Goal: Task Accomplishment & Management: Manage account settings

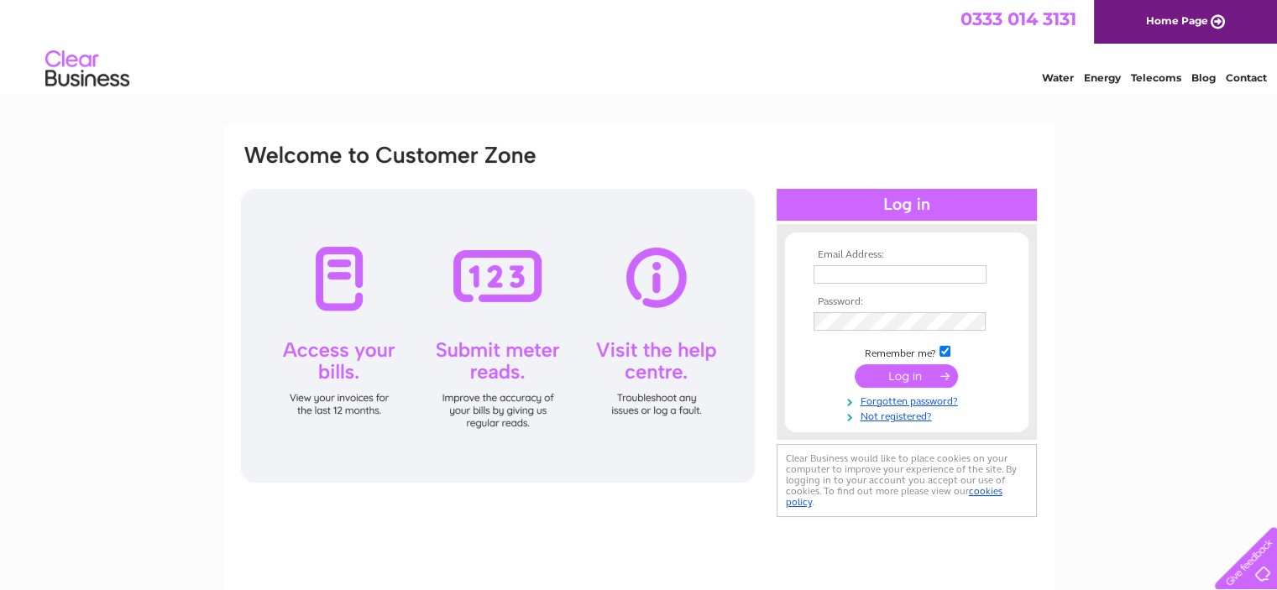
type input "[EMAIL_ADDRESS][DOMAIN_NAME]"
click at [900, 378] on input "submit" at bounding box center [905, 376] width 103 height 24
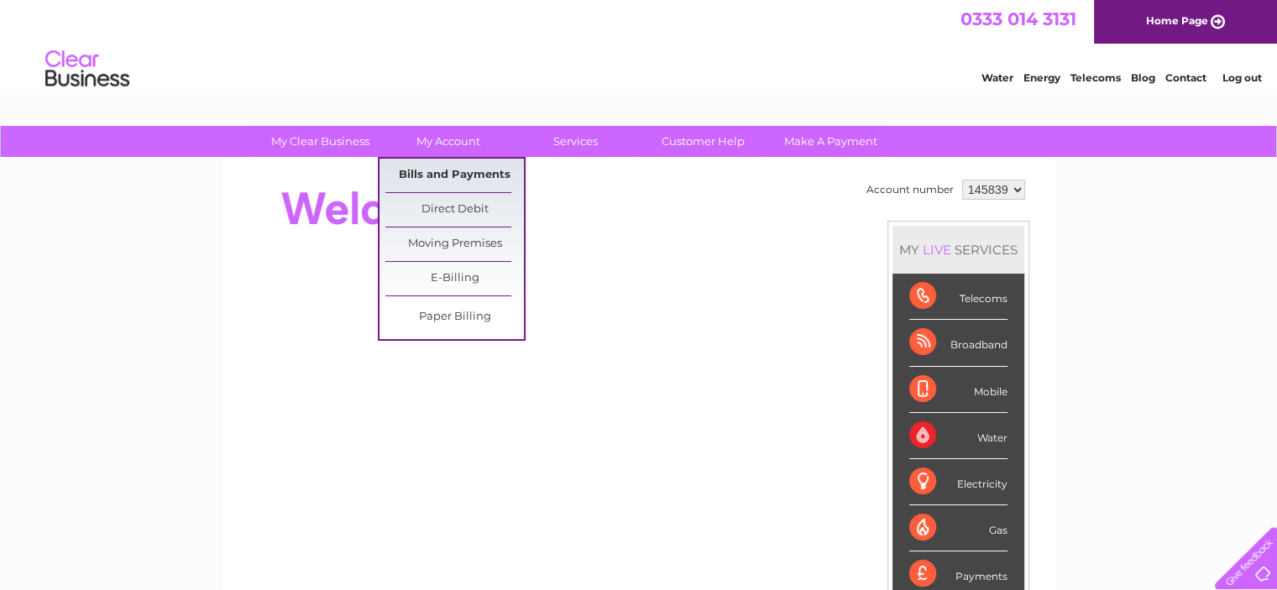
click at [450, 167] on link "Bills and Payments" at bounding box center [454, 176] width 138 height 34
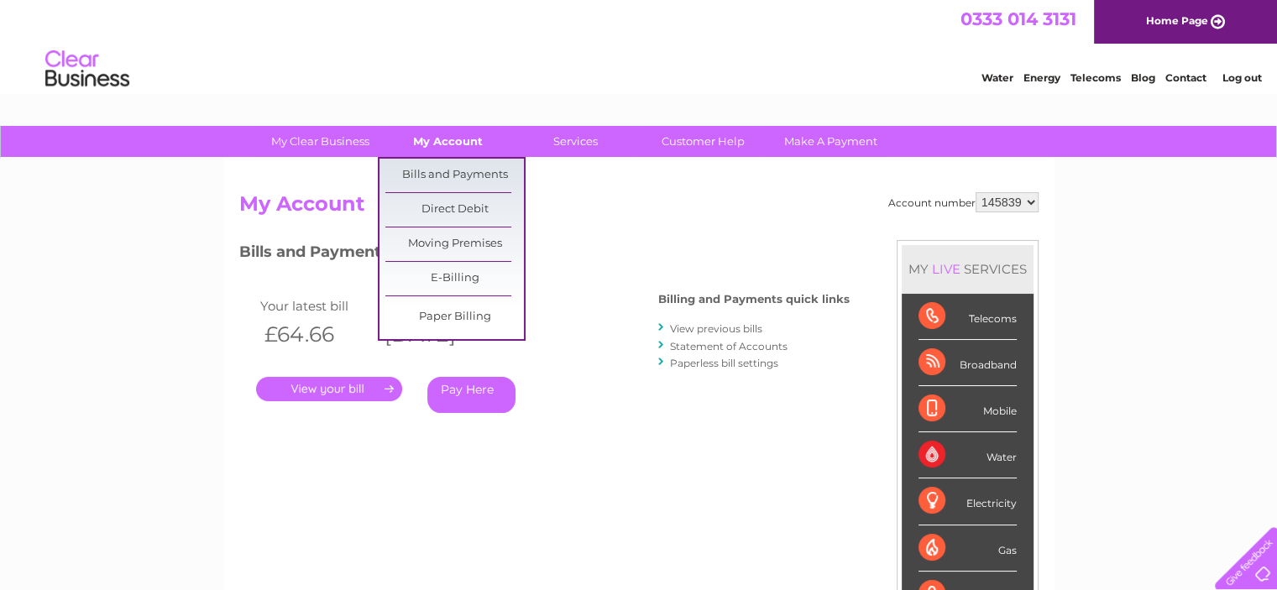
click at [445, 141] on link "My Account" at bounding box center [448, 141] width 138 height 31
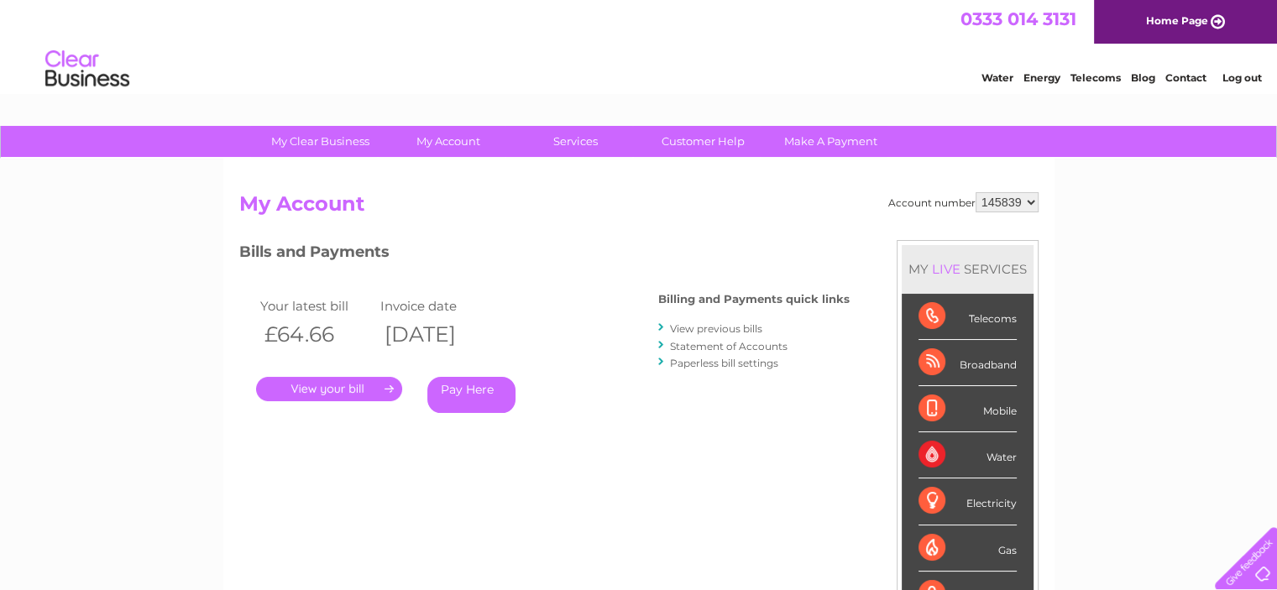
click at [1231, 76] on link "Log out" at bounding box center [1240, 77] width 39 height 13
